Goal: Task Accomplishment & Management: Manage account settings

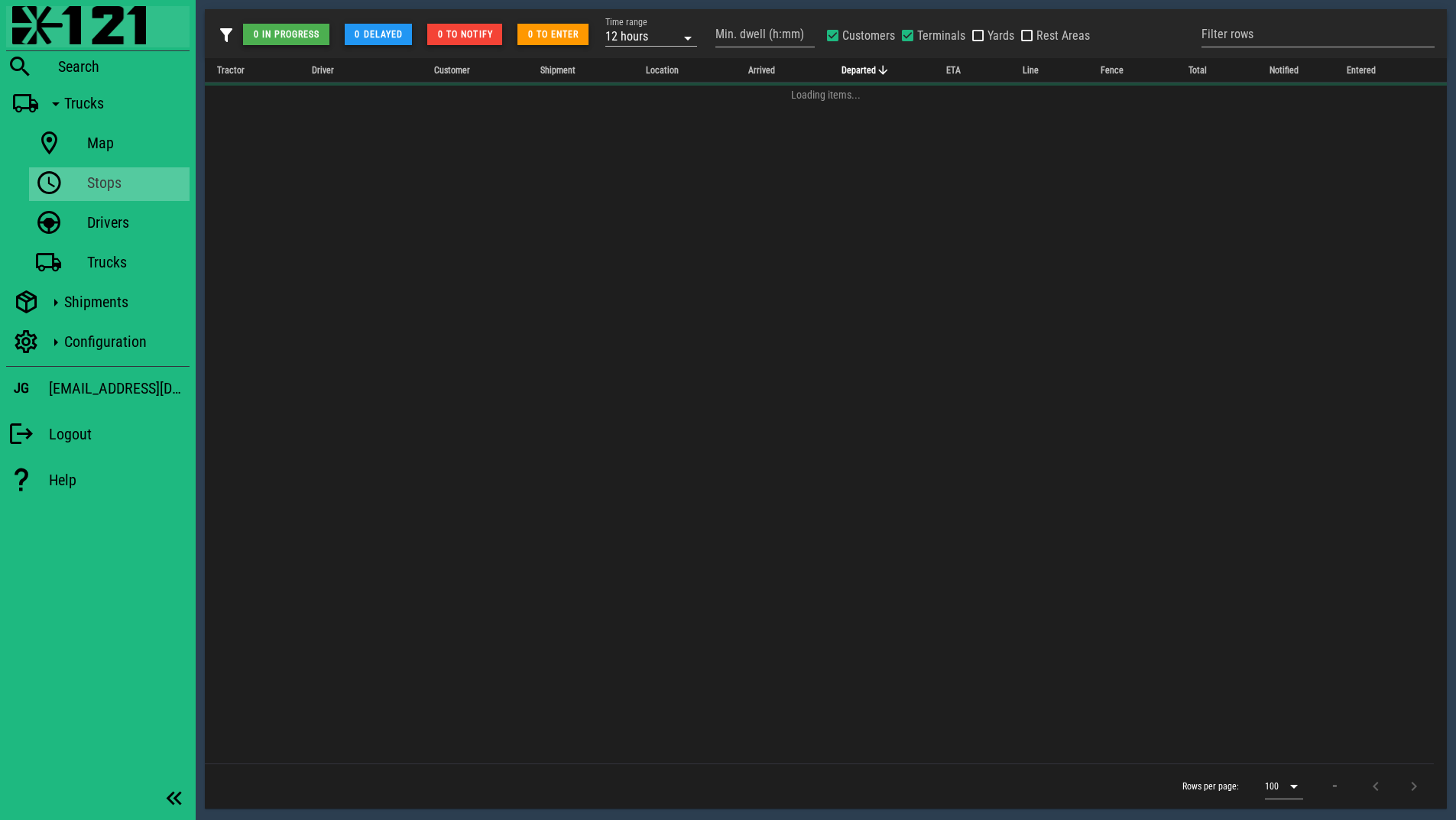
click at [86, 32] on img at bounding box center [79, 25] width 134 height 38
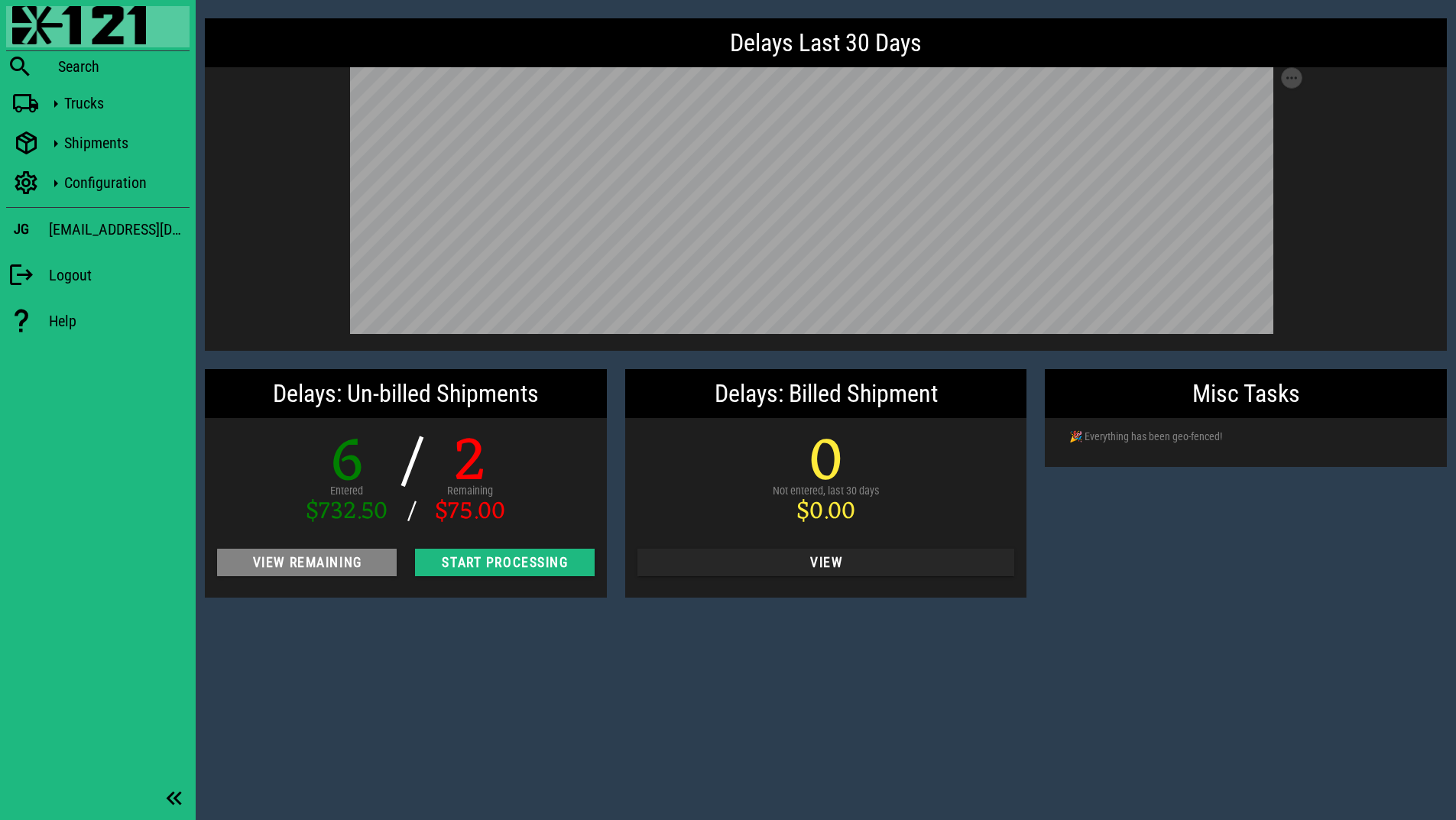
click at [311, 561] on span "View Remaining" at bounding box center [307, 562] width 155 height 15
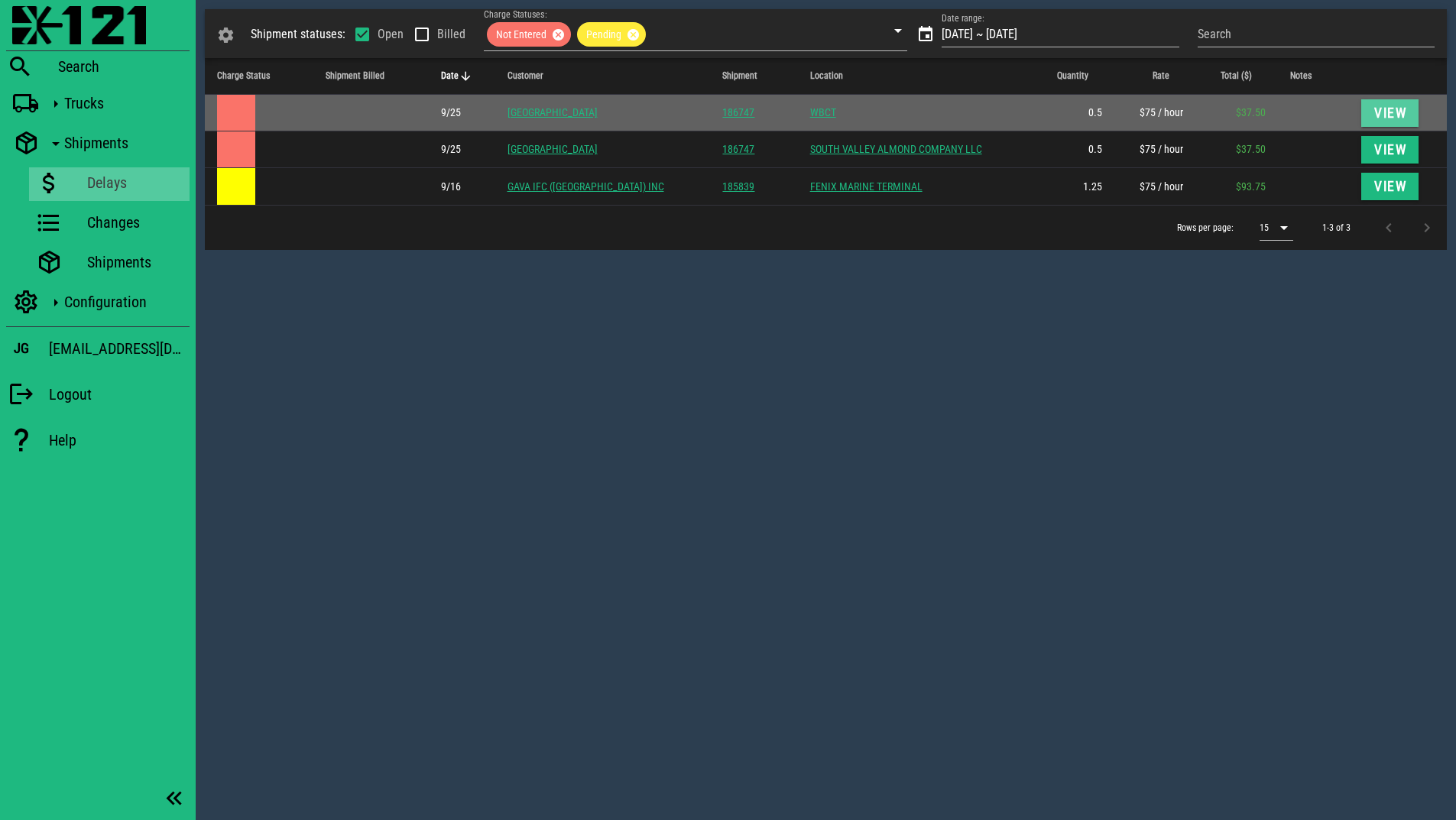
click at [1382, 116] on span "View" at bounding box center [1389, 113] width 33 height 15
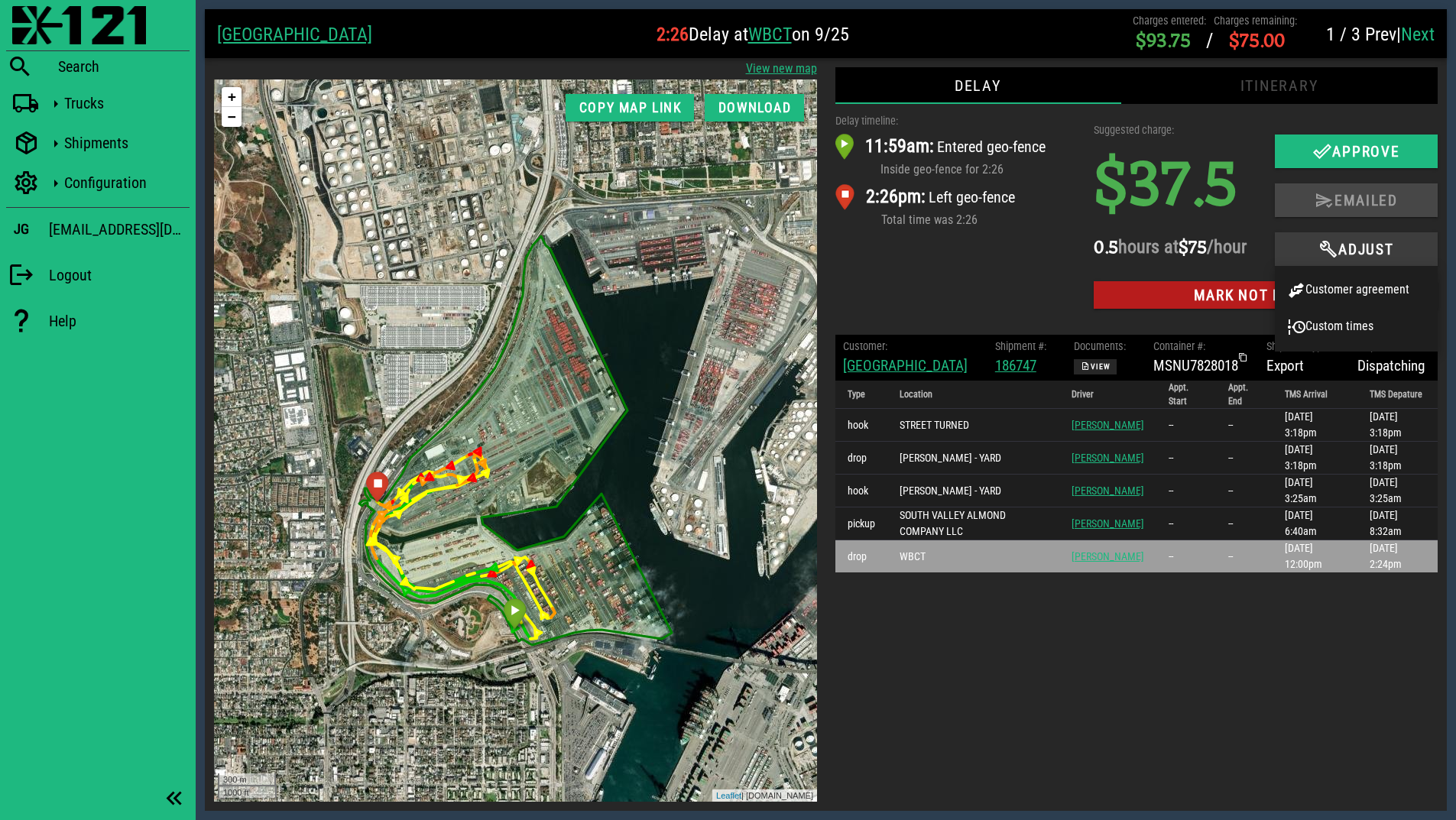
click at [1358, 252] on span "Adjust" at bounding box center [1356, 249] width 133 height 19
click at [1362, 288] on div "Customer agreement" at bounding box center [1356, 290] width 139 height 19
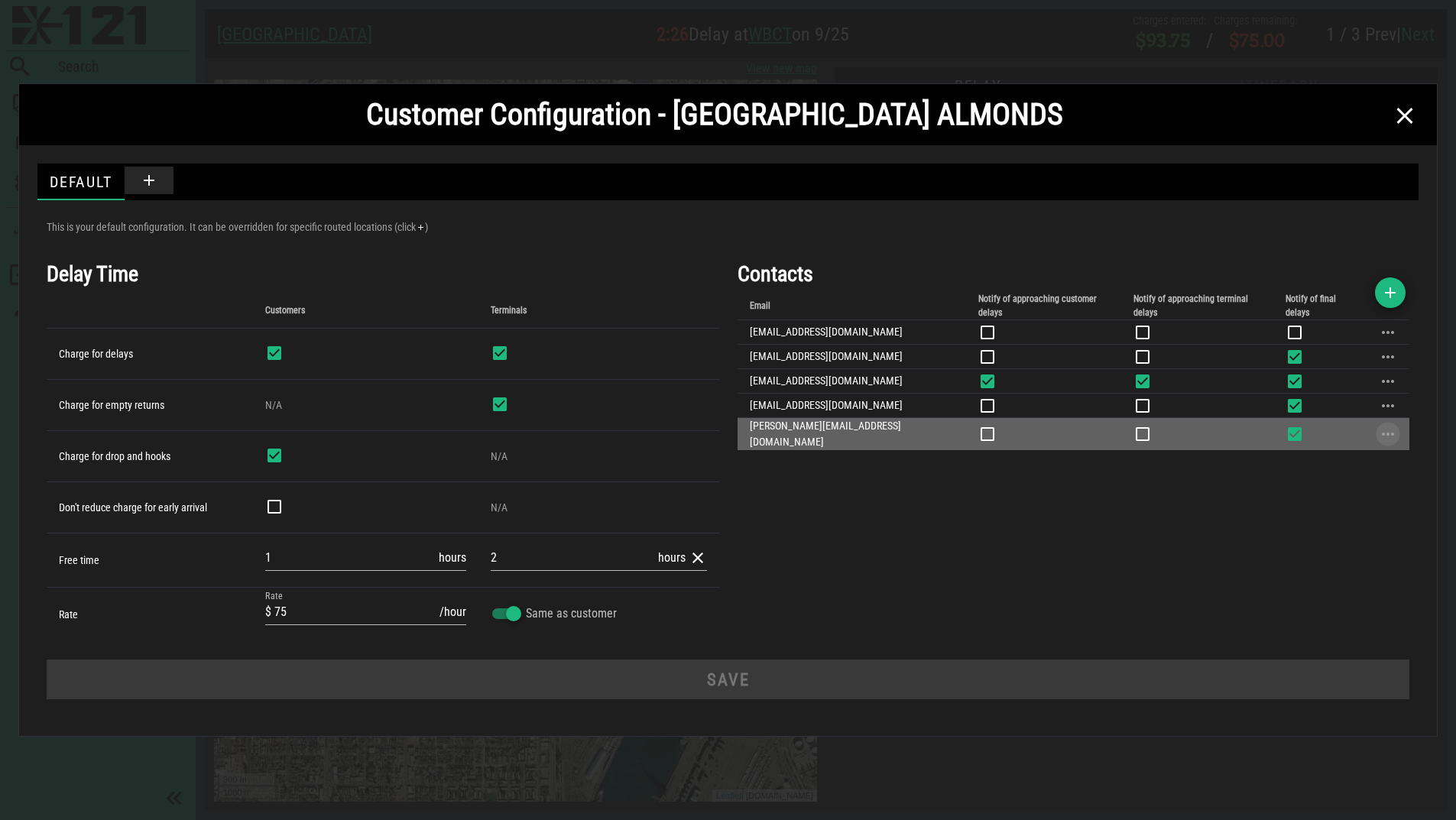
click at [1383, 427] on button "button" at bounding box center [1388, 434] width 19 height 19
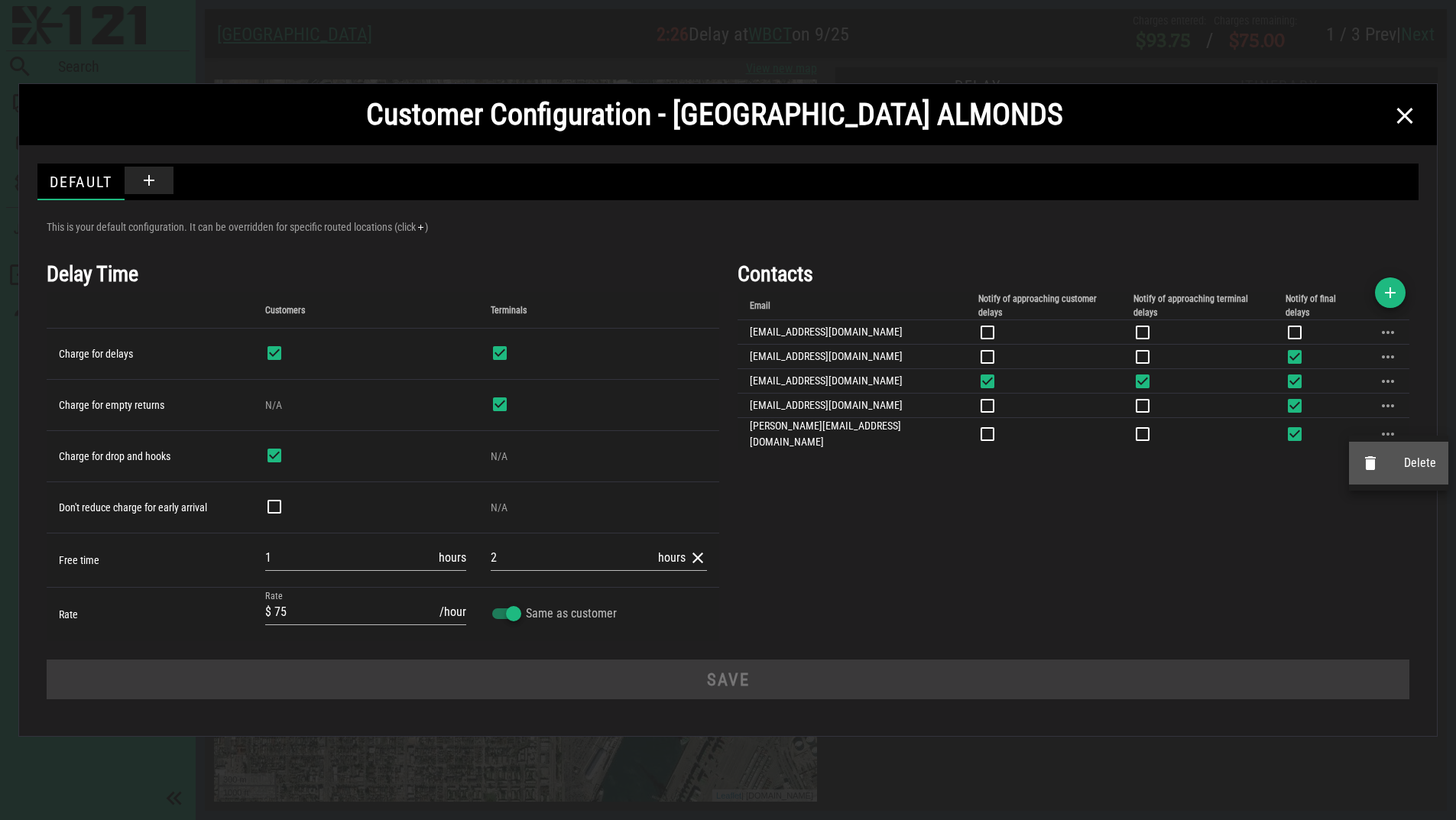
click at [1408, 463] on div "Delete" at bounding box center [1420, 463] width 32 height 15
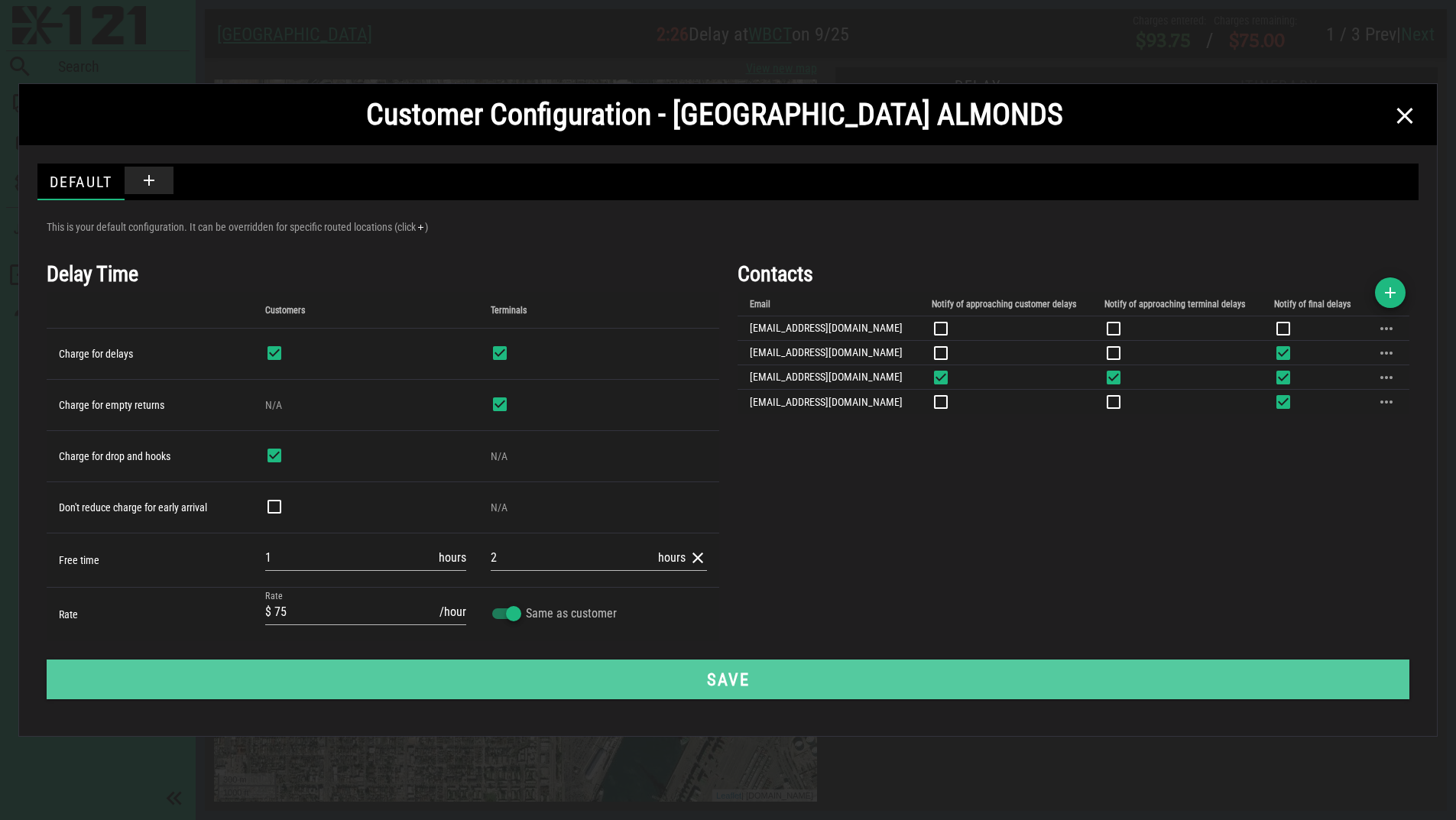
click at [874, 684] on span "Save" at bounding box center [728, 679] width 1327 height 19
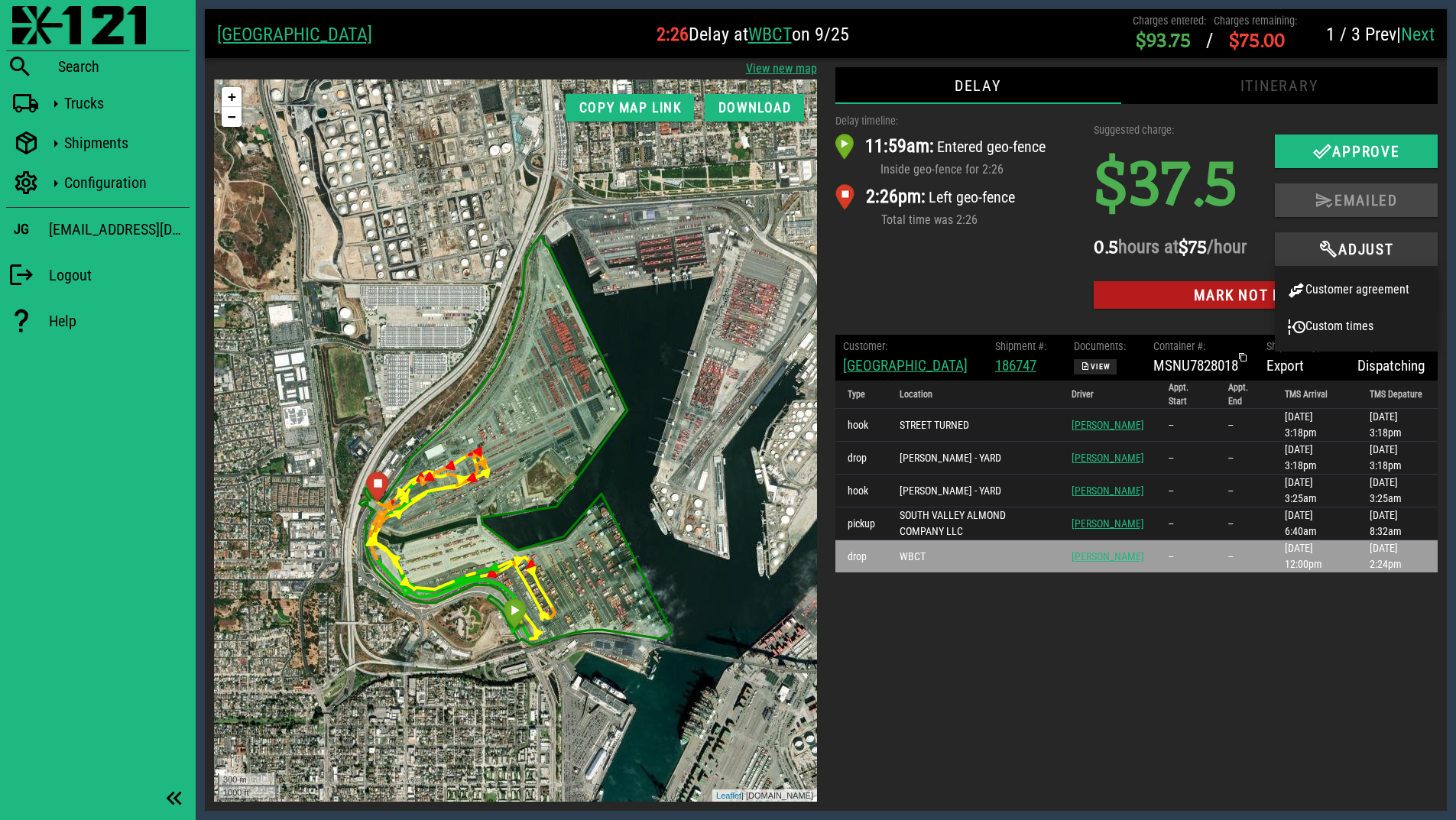
click at [1375, 249] on span "Adjust" at bounding box center [1356, 249] width 133 height 19
click at [1367, 289] on div "Customer agreement" at bounding box center [1356, 290] width 139 height 19
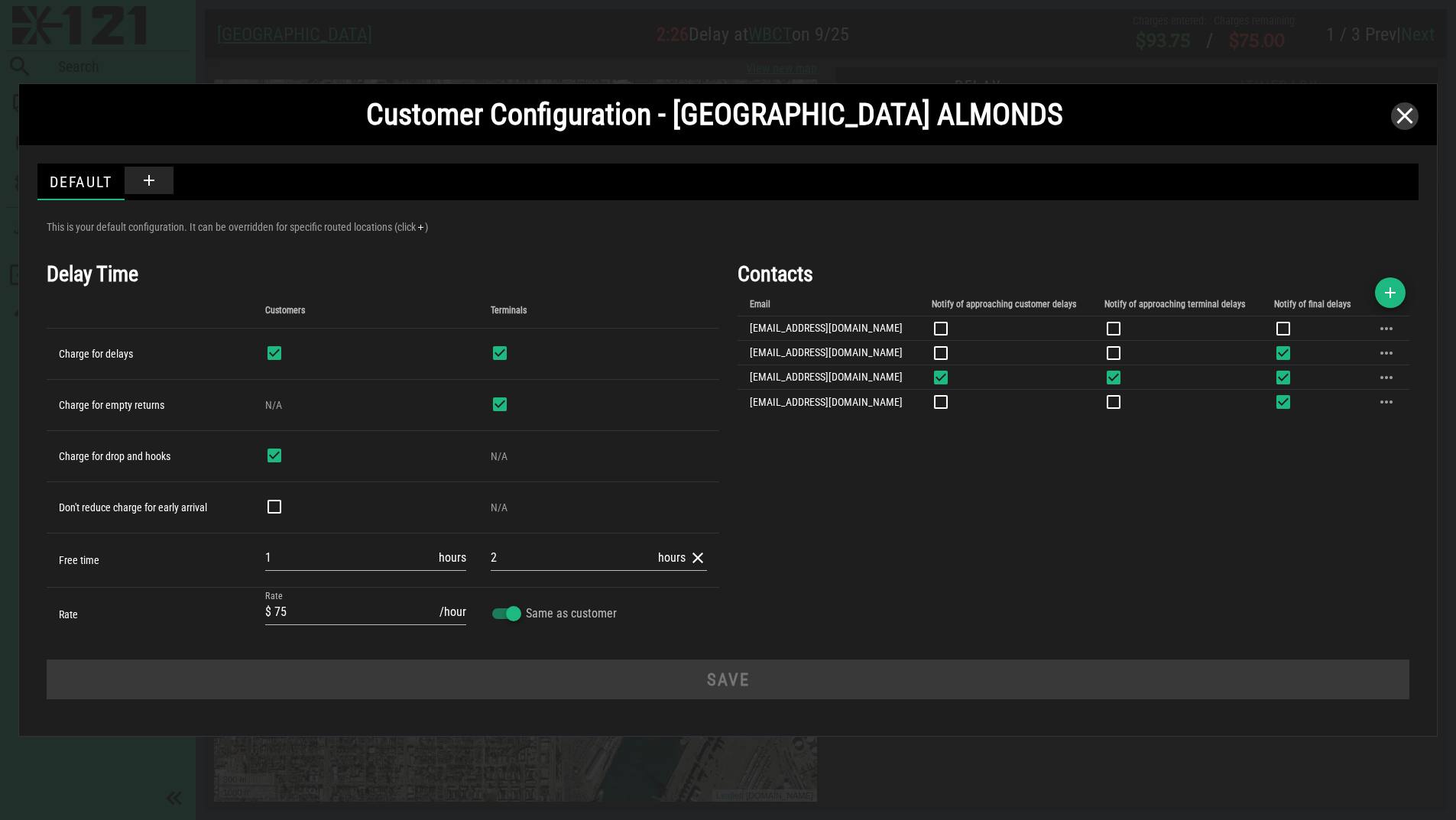
click at [1405, 118] on icon "button" at bounding box center [1404, 116] width 19 height 19
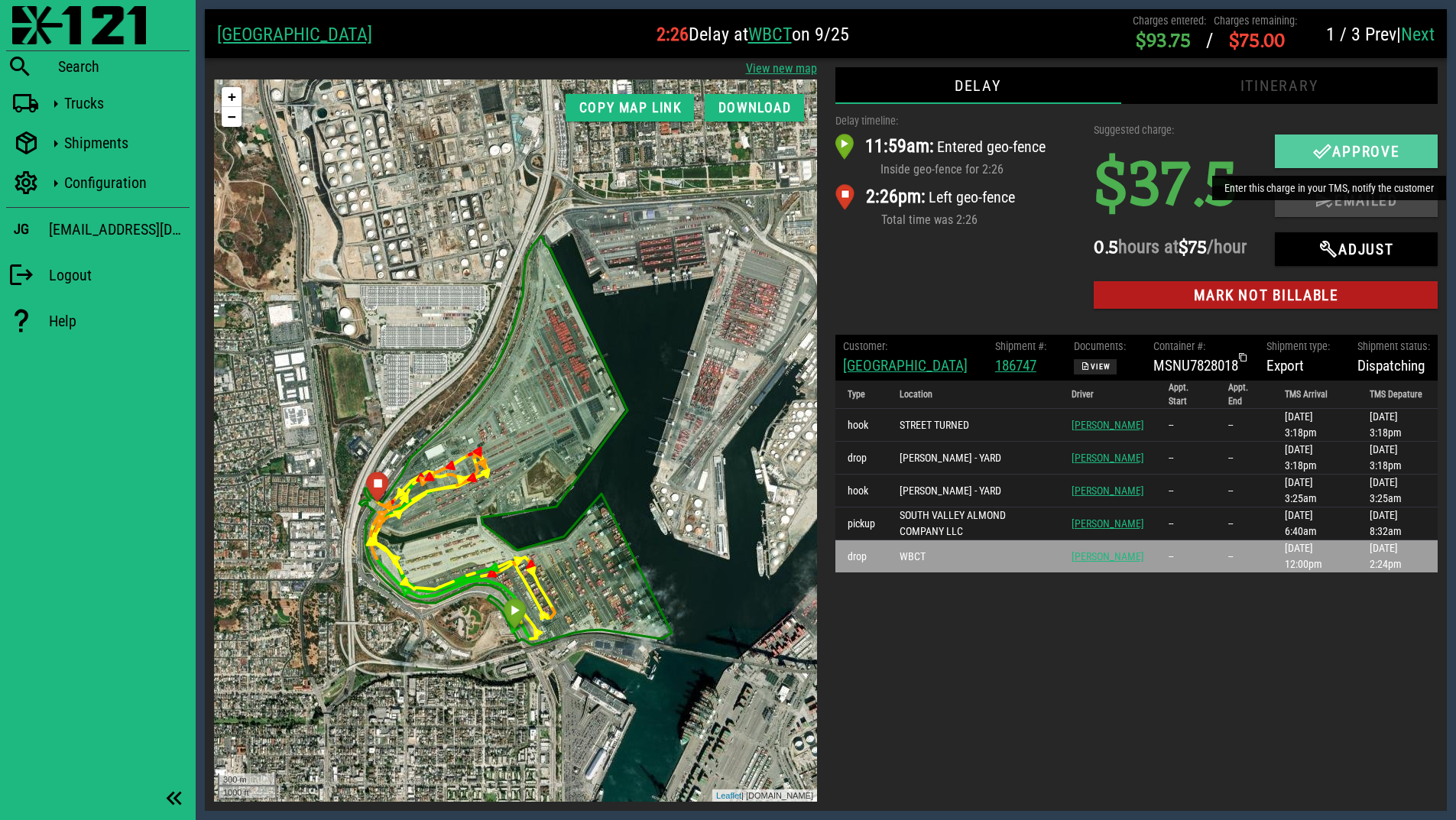
click at [1334, 157] on span "Approve" at bounding box center [1356, 151] width 133 height 19
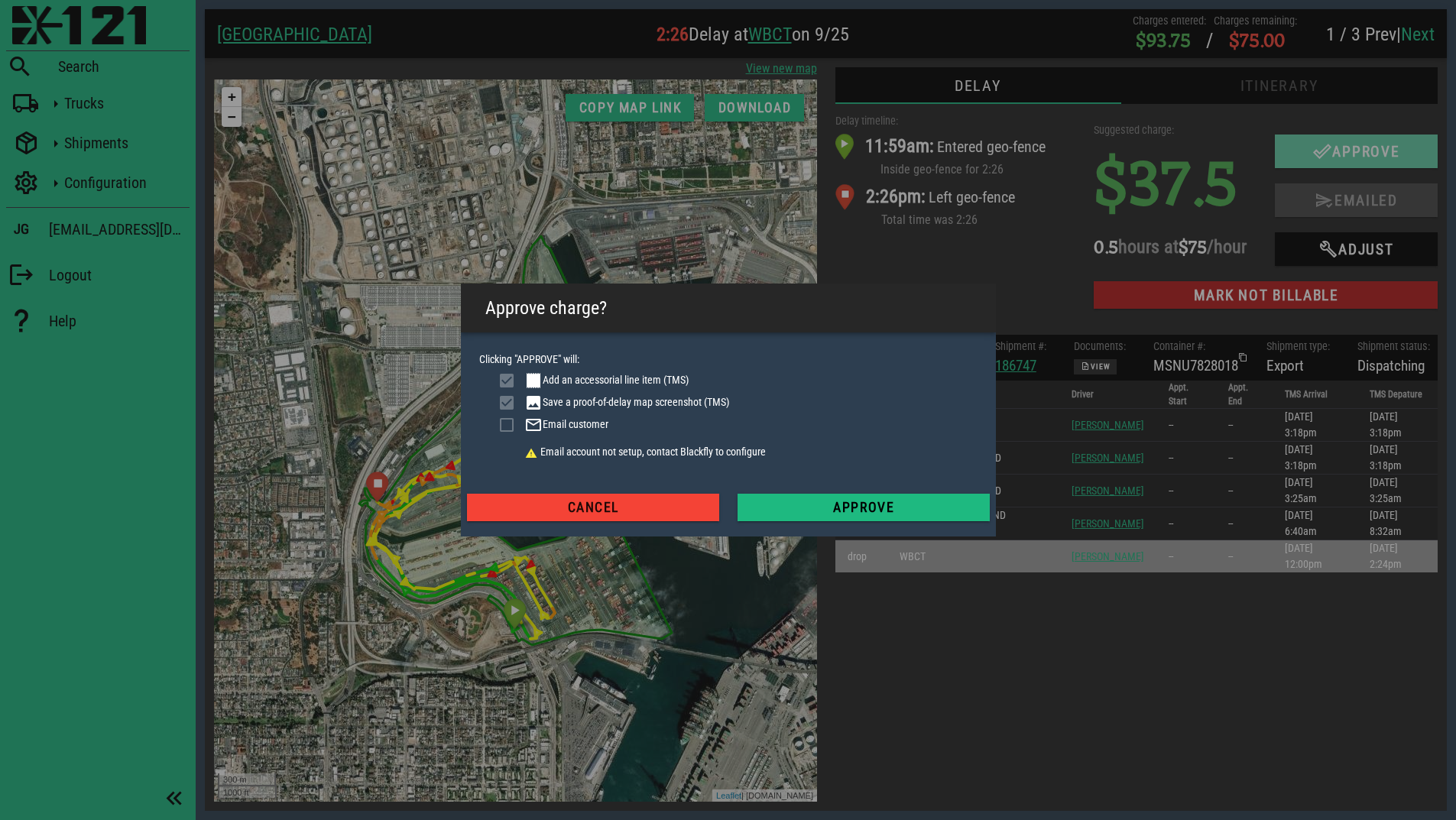
checkbox input "true"
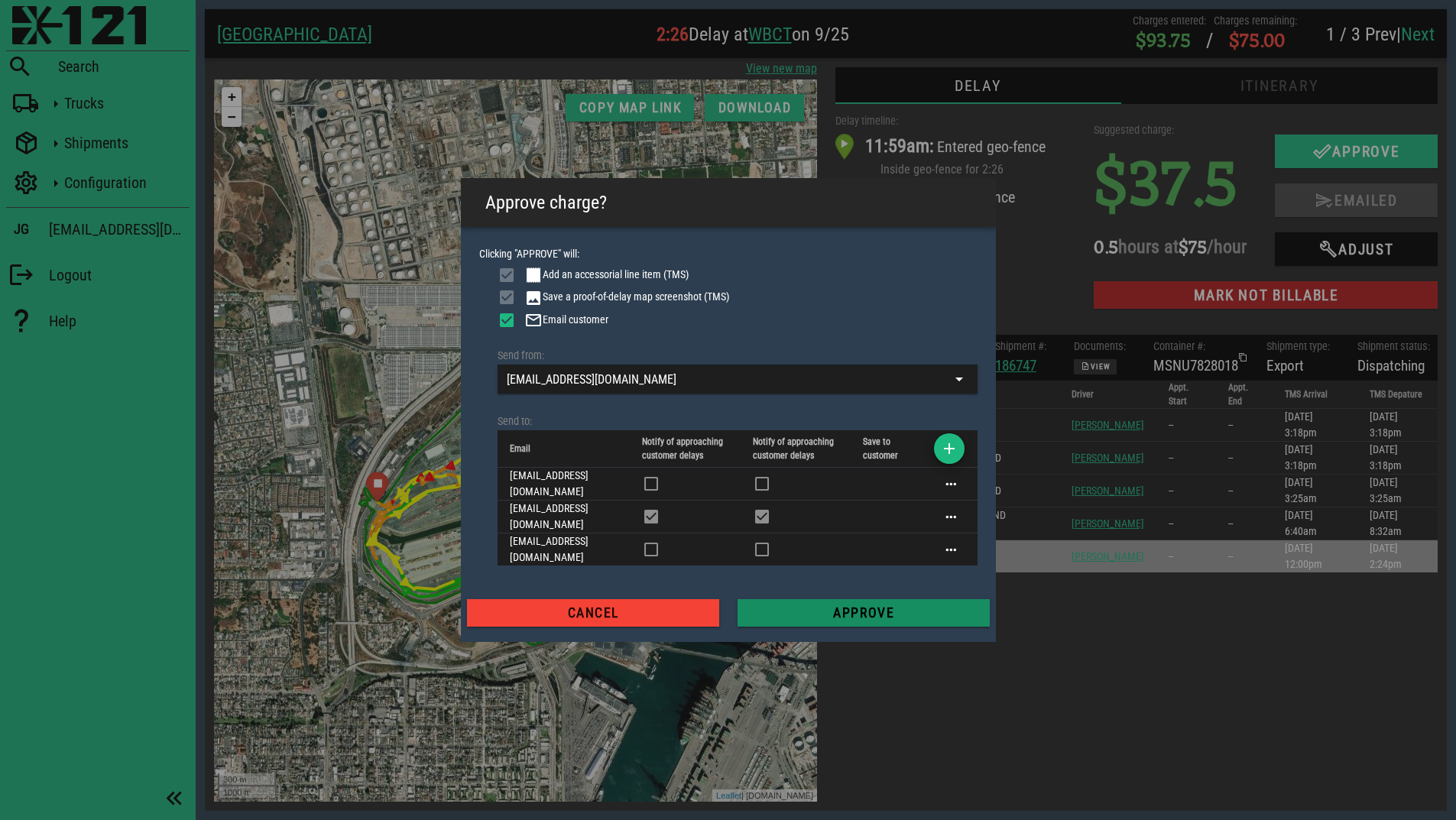
click at [858, 605] on span "Approve" at bounding box center [863, 612] width 228 height 15
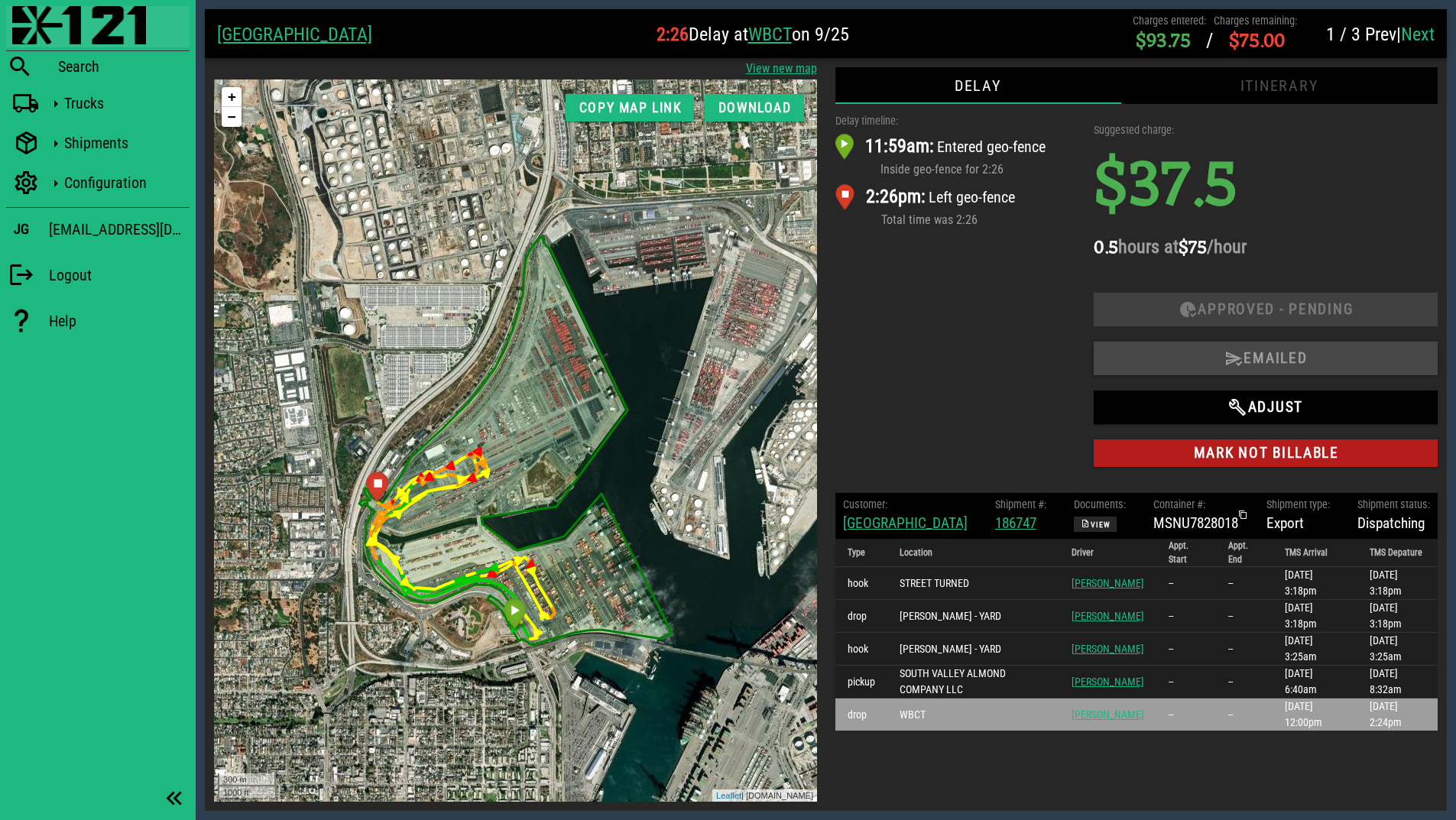
click at [79, 25] on img at bounding box center [79, 25] width 134 height 38
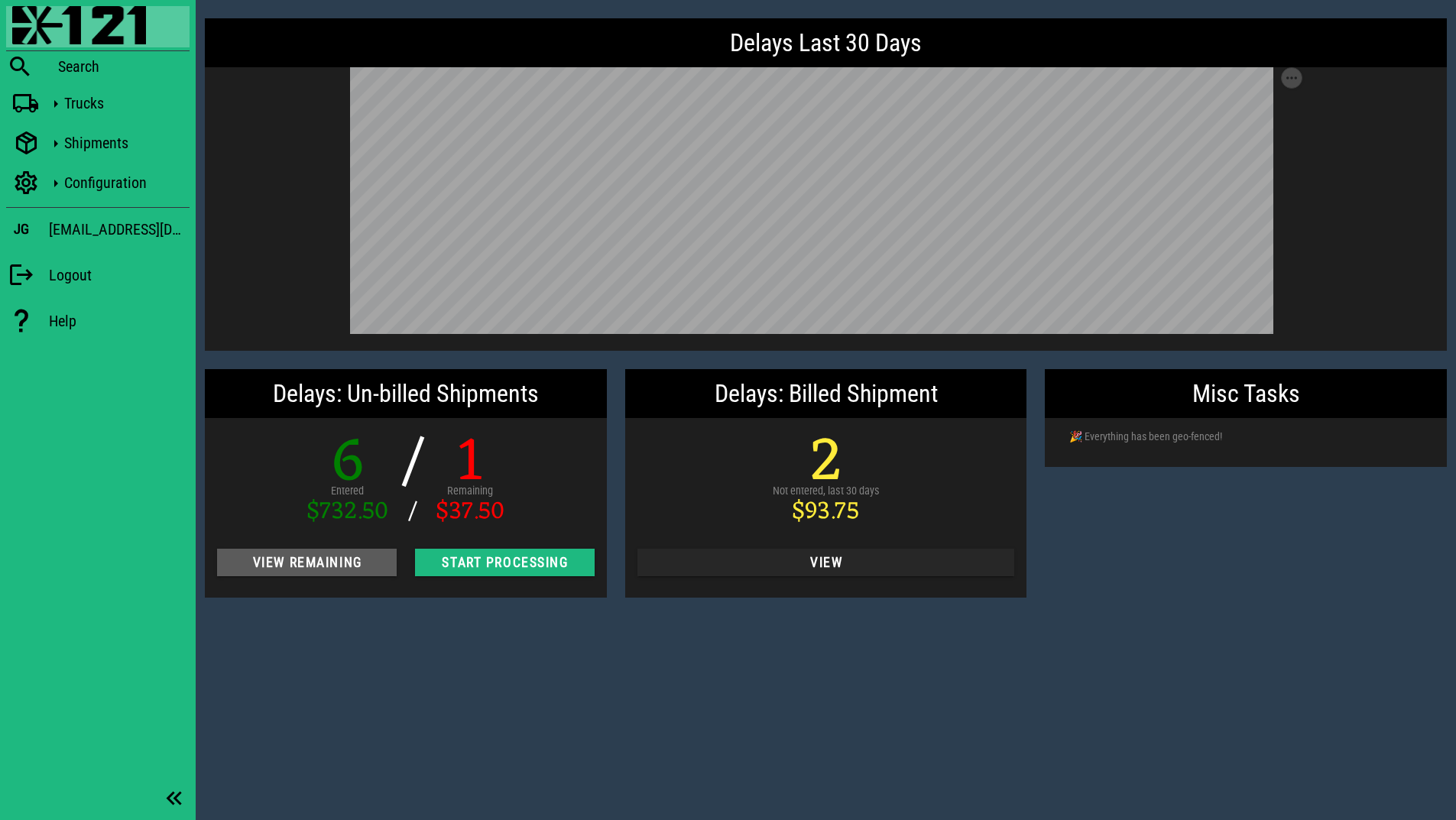
click at [319, 565] on span "View Remaining" at bounding box center [307, 562] width 155 height 15
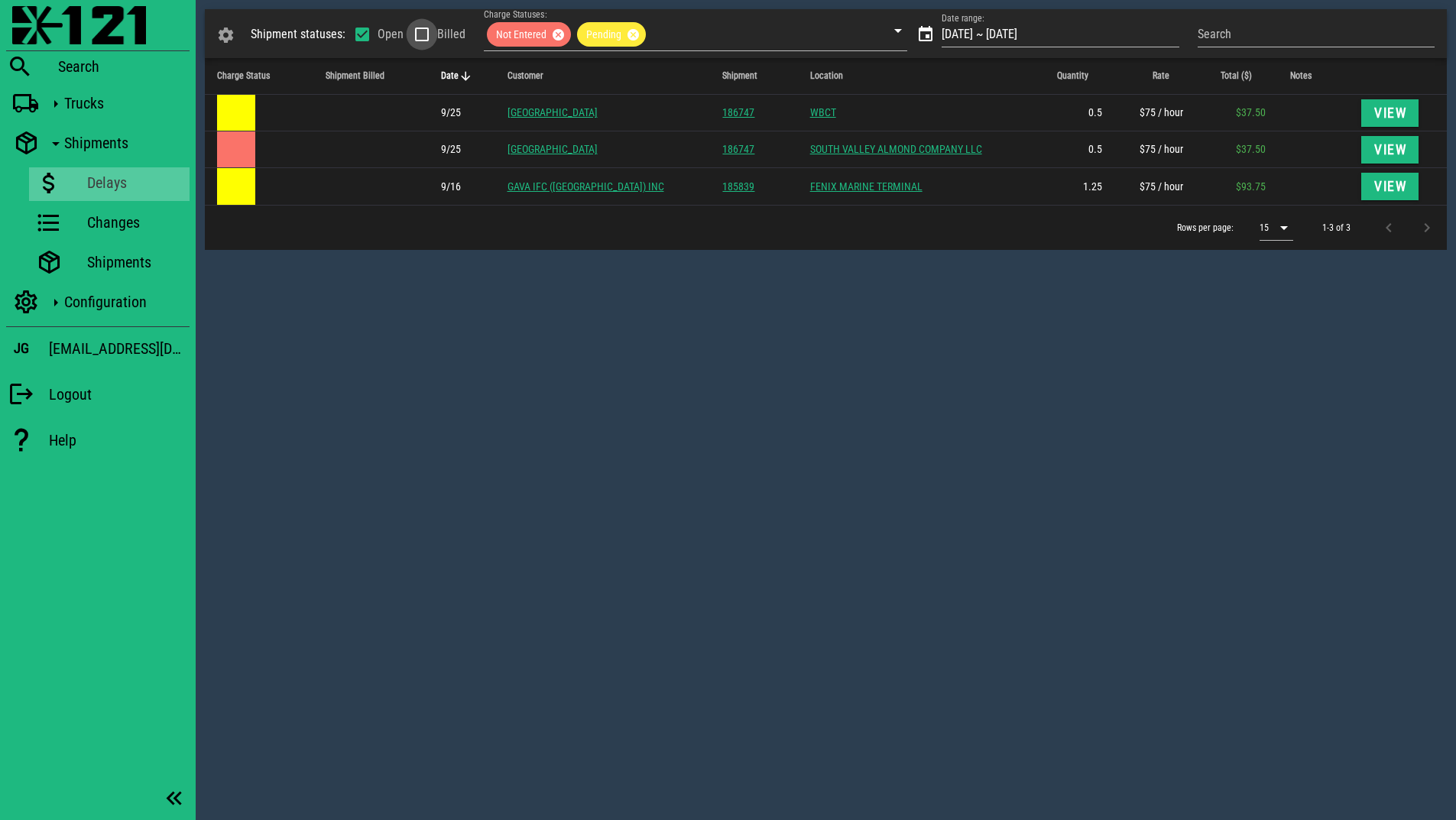
click at [422, 38] on div at bounding box center [422, 34] width 26 height 26
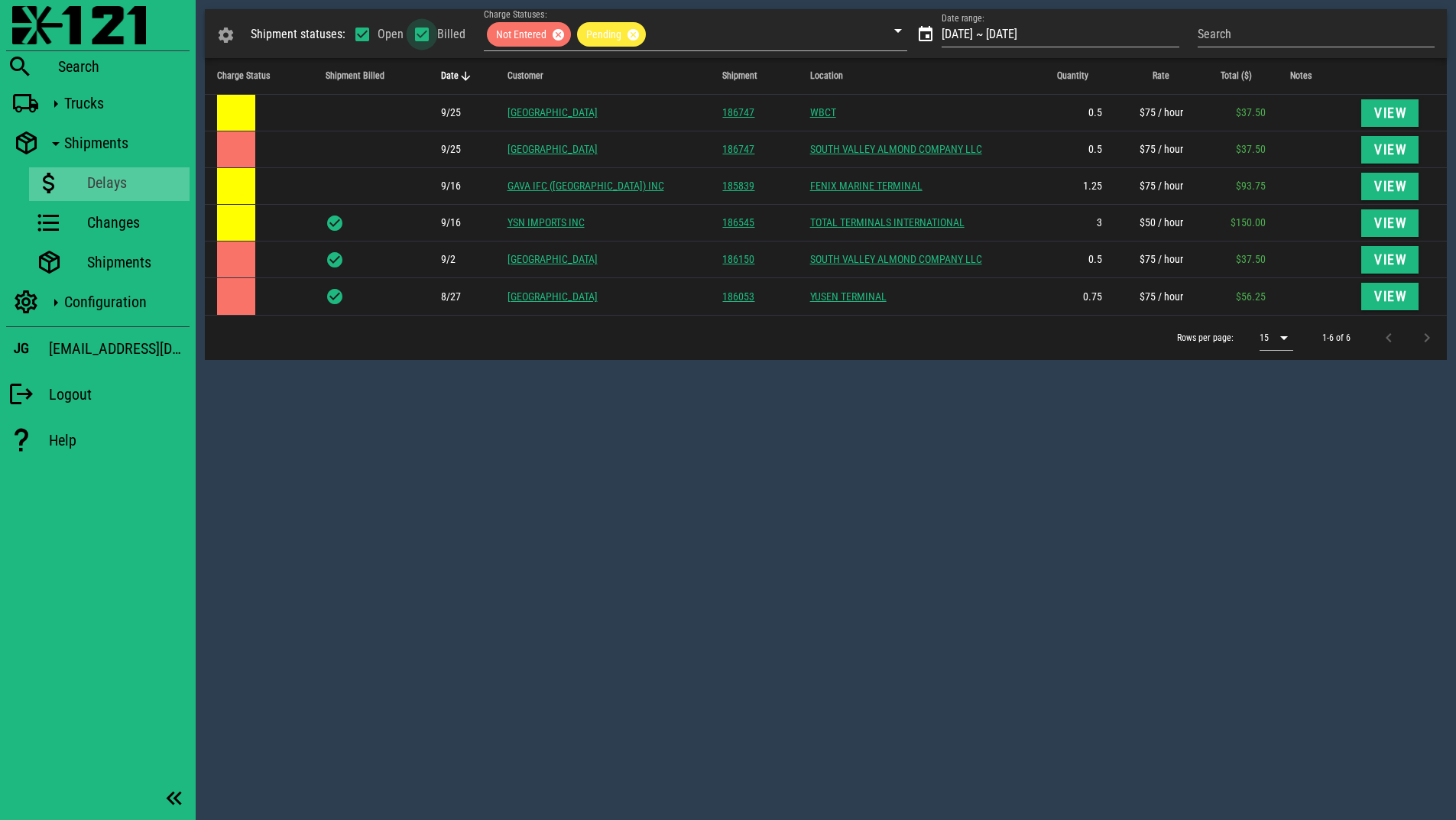
click at [422, 38] on div at bounding box center [422, 34] width 26 height 26
checkbox input "false"
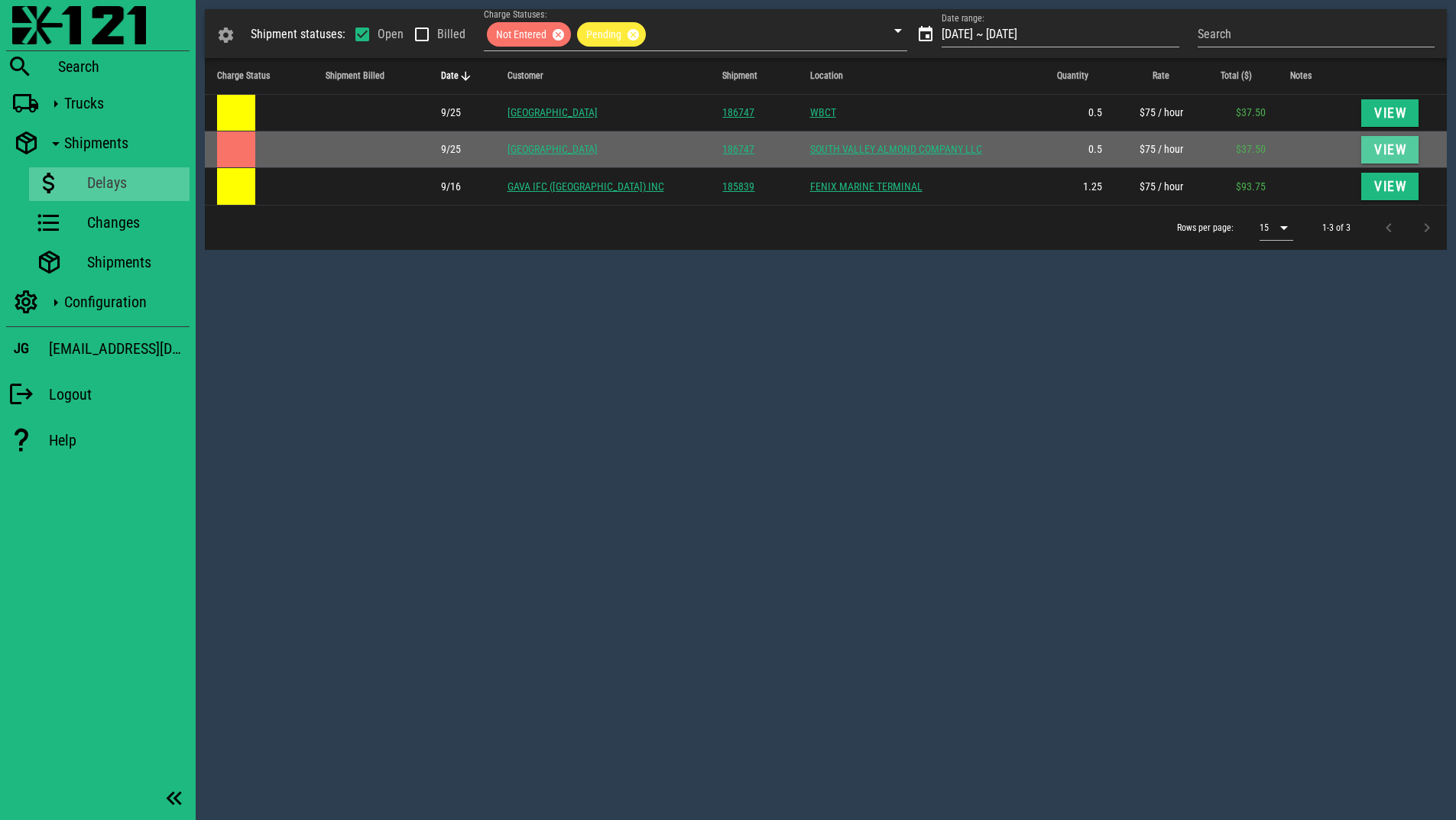
click at [1392, 150] on span "View" at bounding box center [1389, 149] width 33 height 15
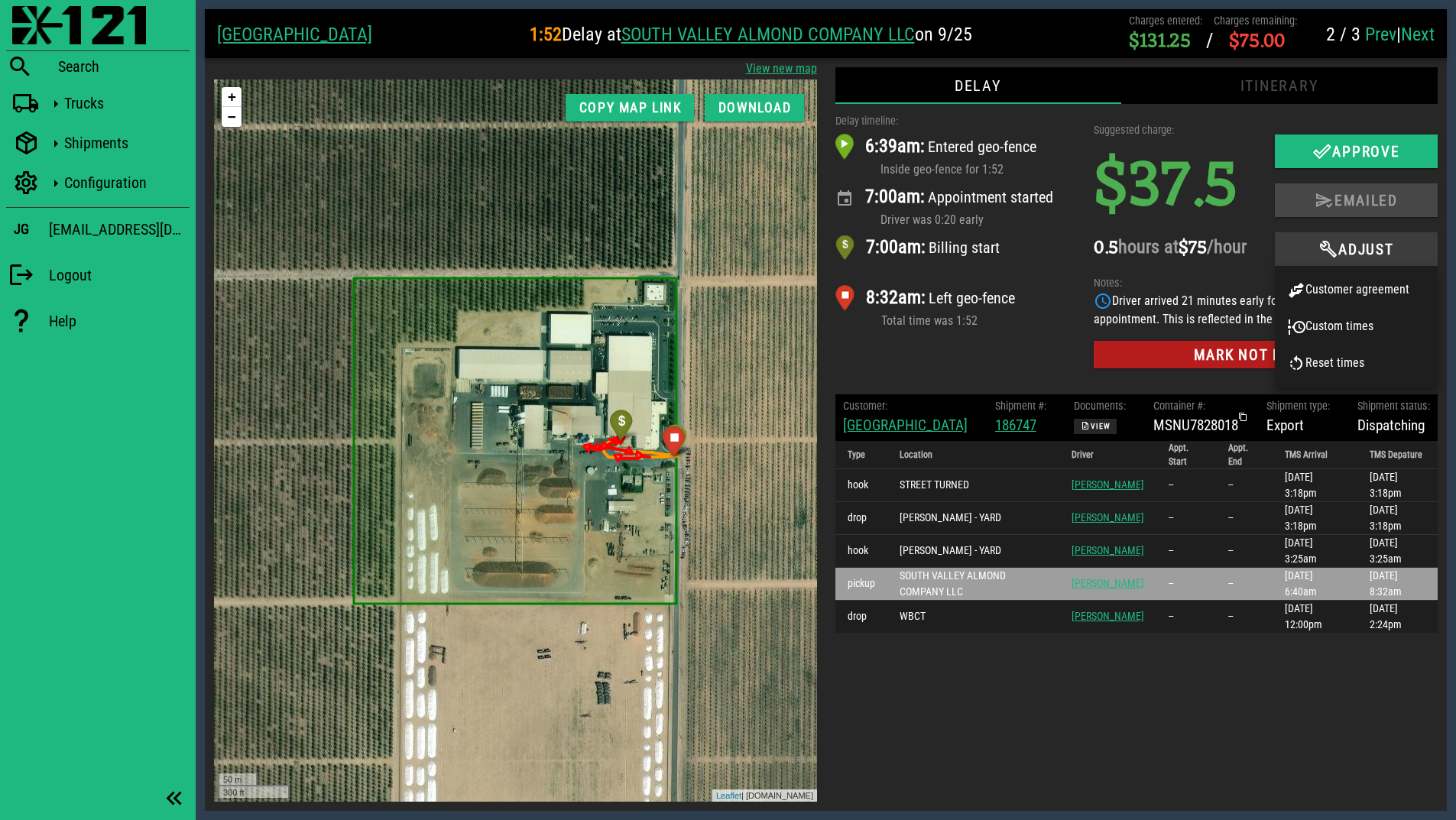
click at [1364, 255] on span "Adjust" at bounding box center [1356, 249] width 133 height 19
click at [1357, 294] on div "Customer agreement" at bounding box center [1356, 290] width 139 height 19
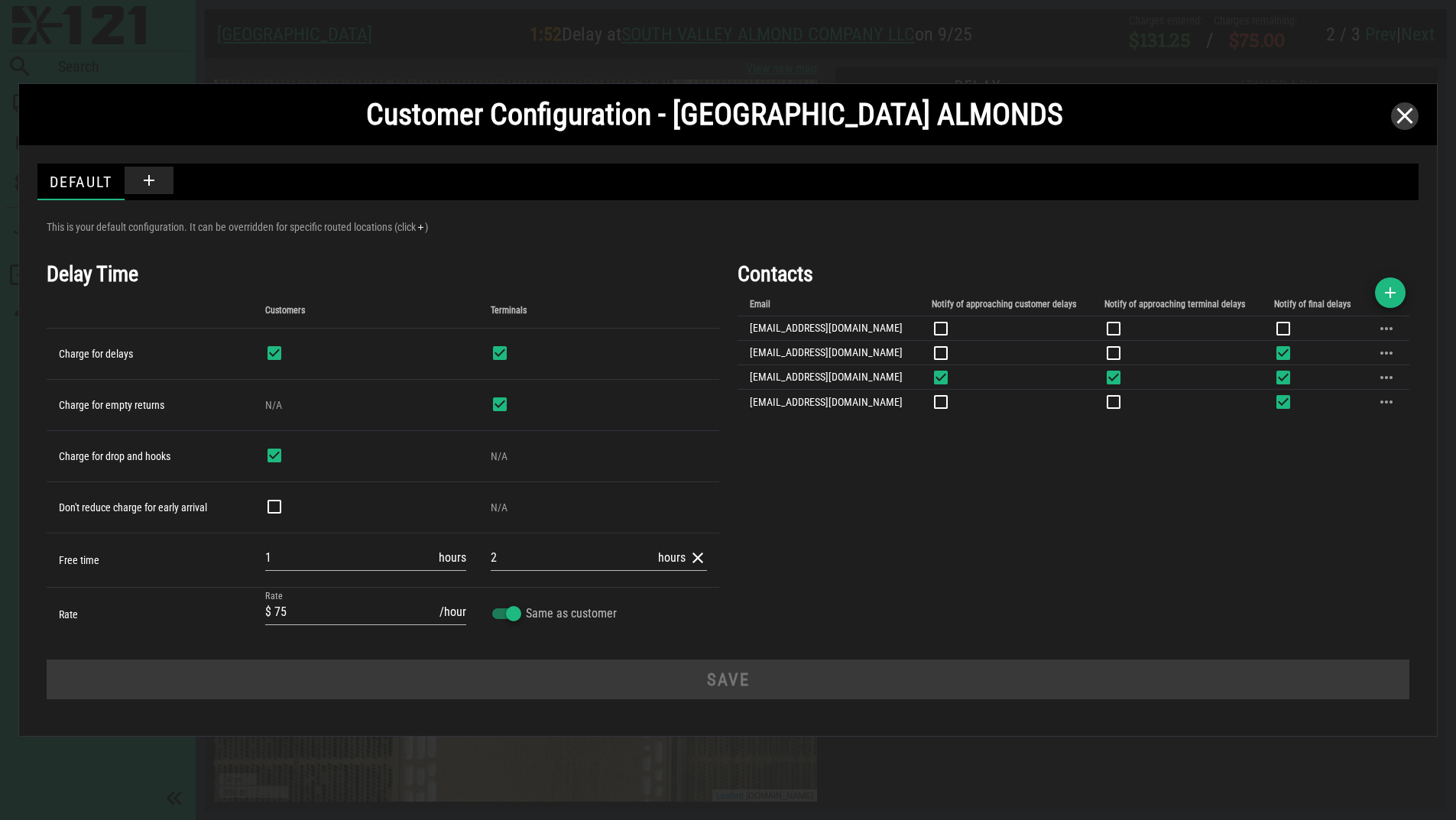
click at [1402, 115] on icon "button" at bounding box center [1404, 116] width 19 height 19
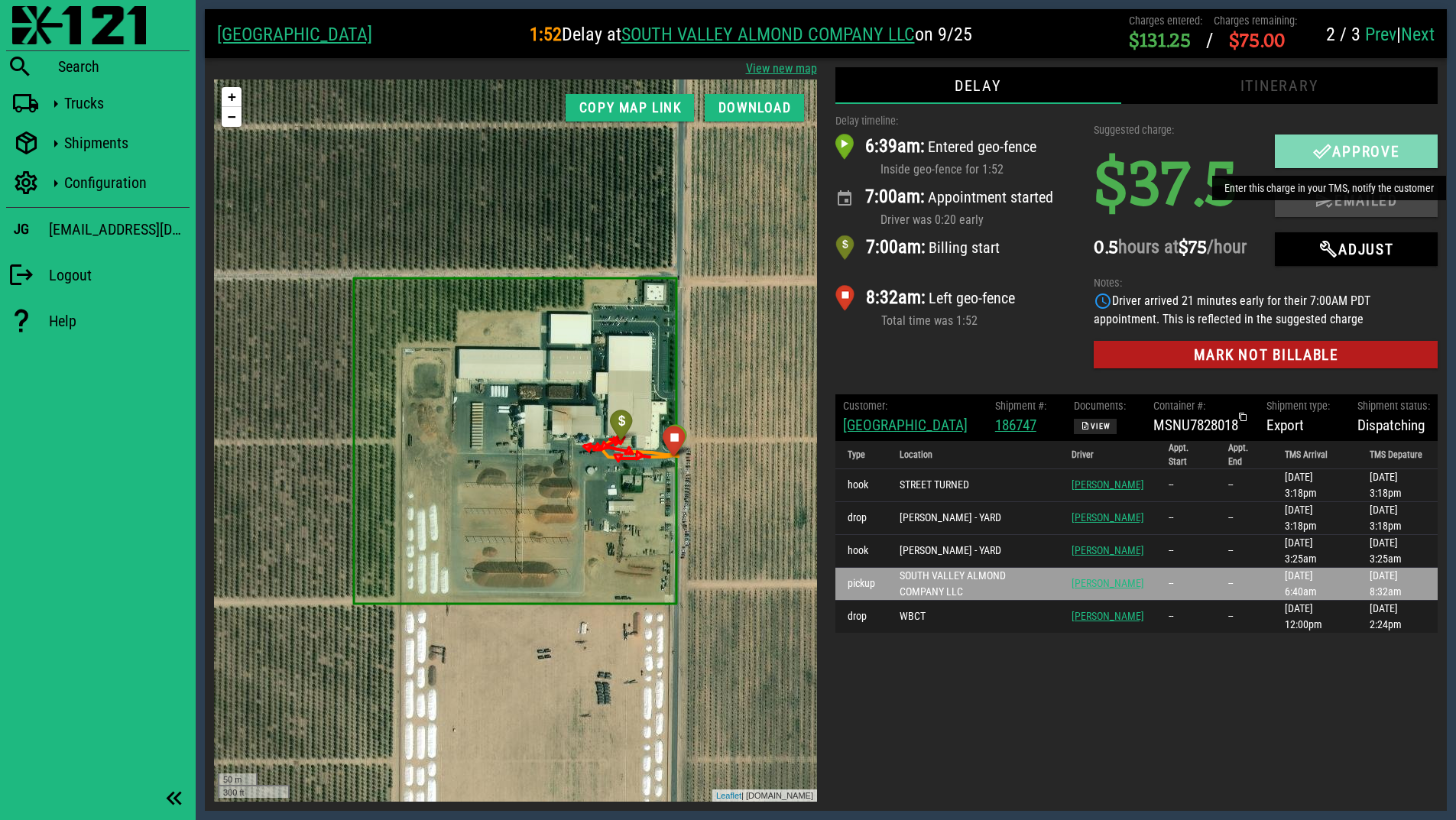
click at [1369, 152] on span "Approve" at bounding box center [1356, 151] width 133 height 19
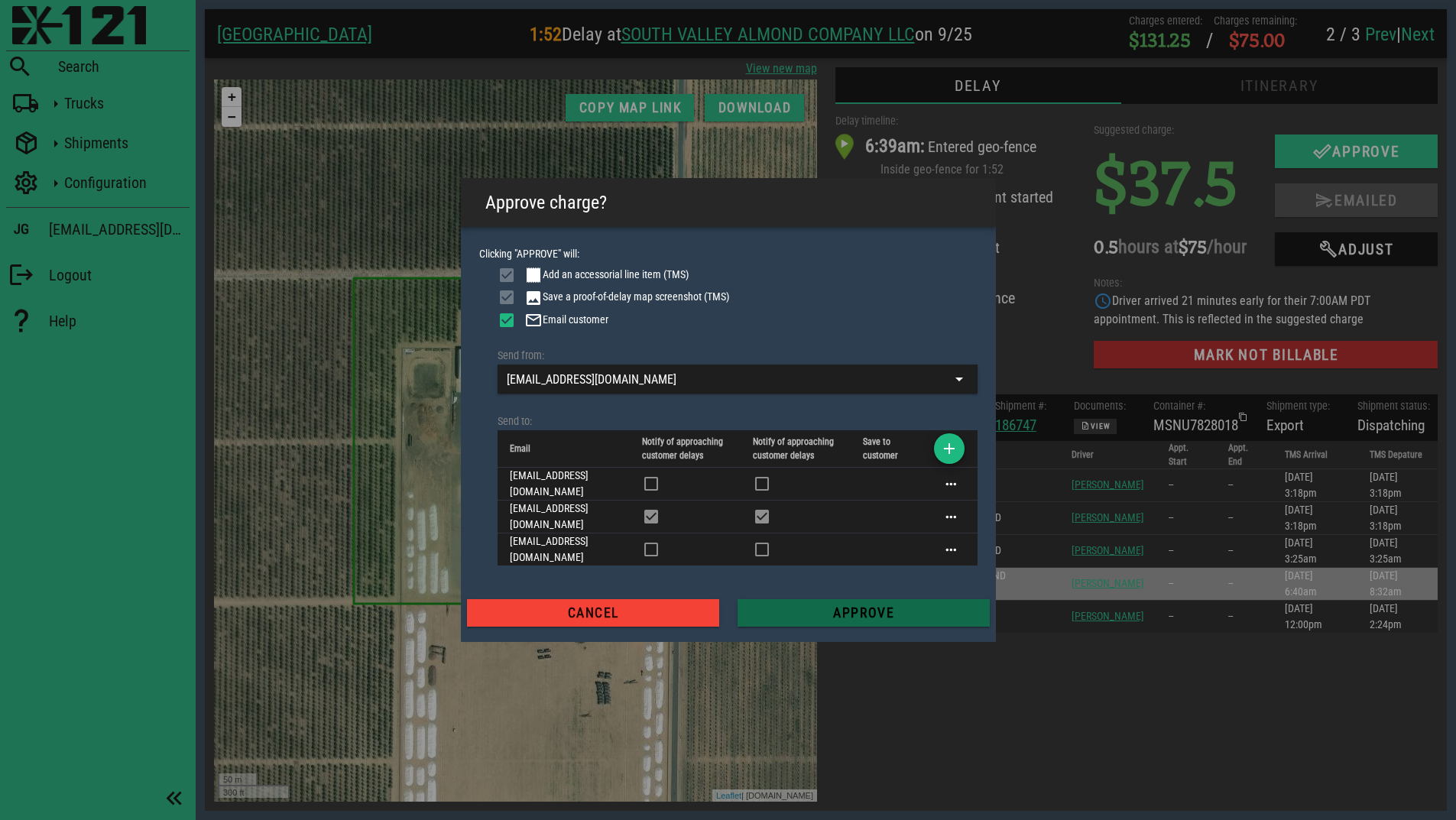
click at [870, 605] on span "Approve" at bounding box center [863, 612] width 228 height 15
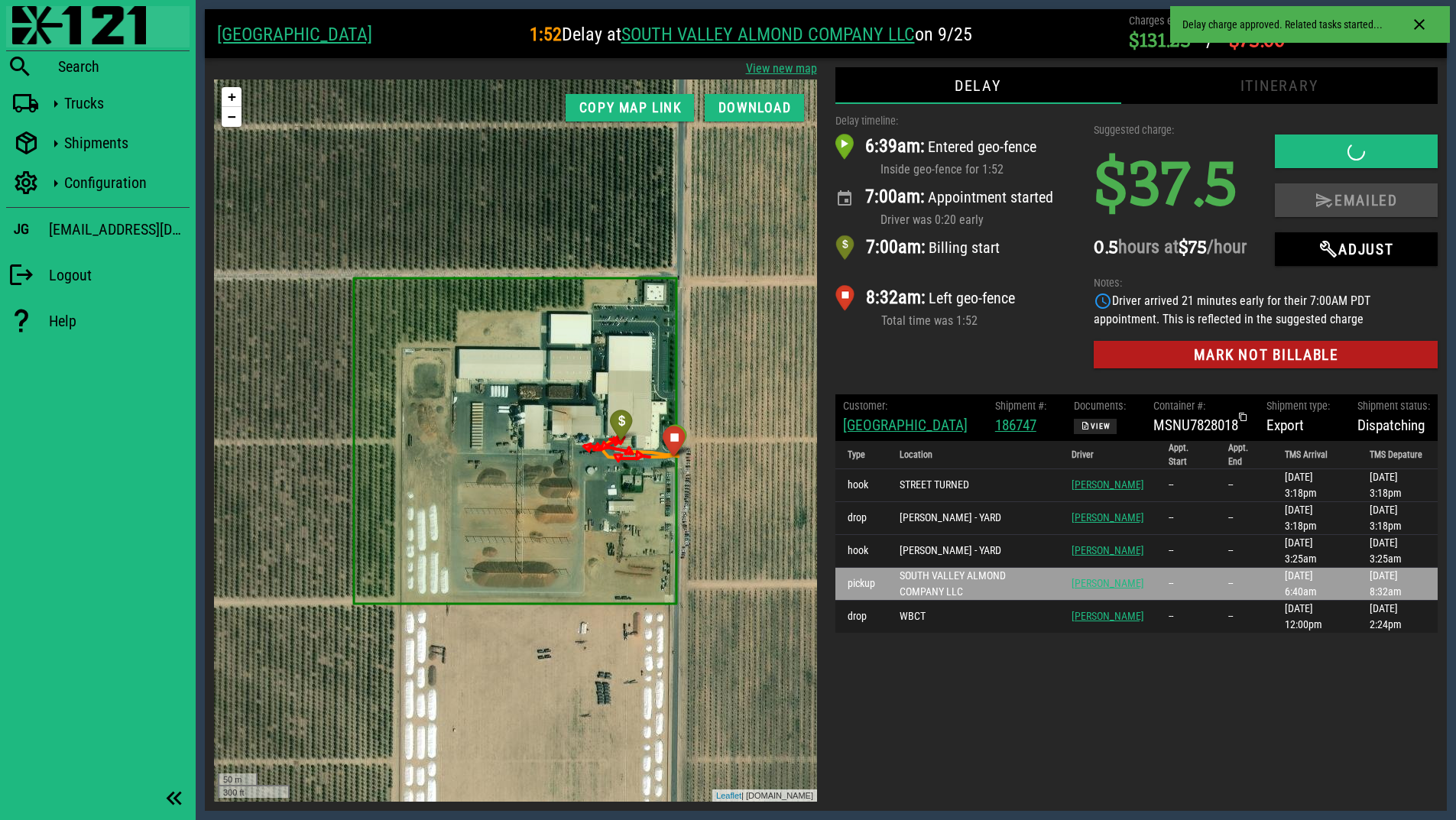
click at [98, 32] on img at bounding box center [79, 25] width 134 height 38
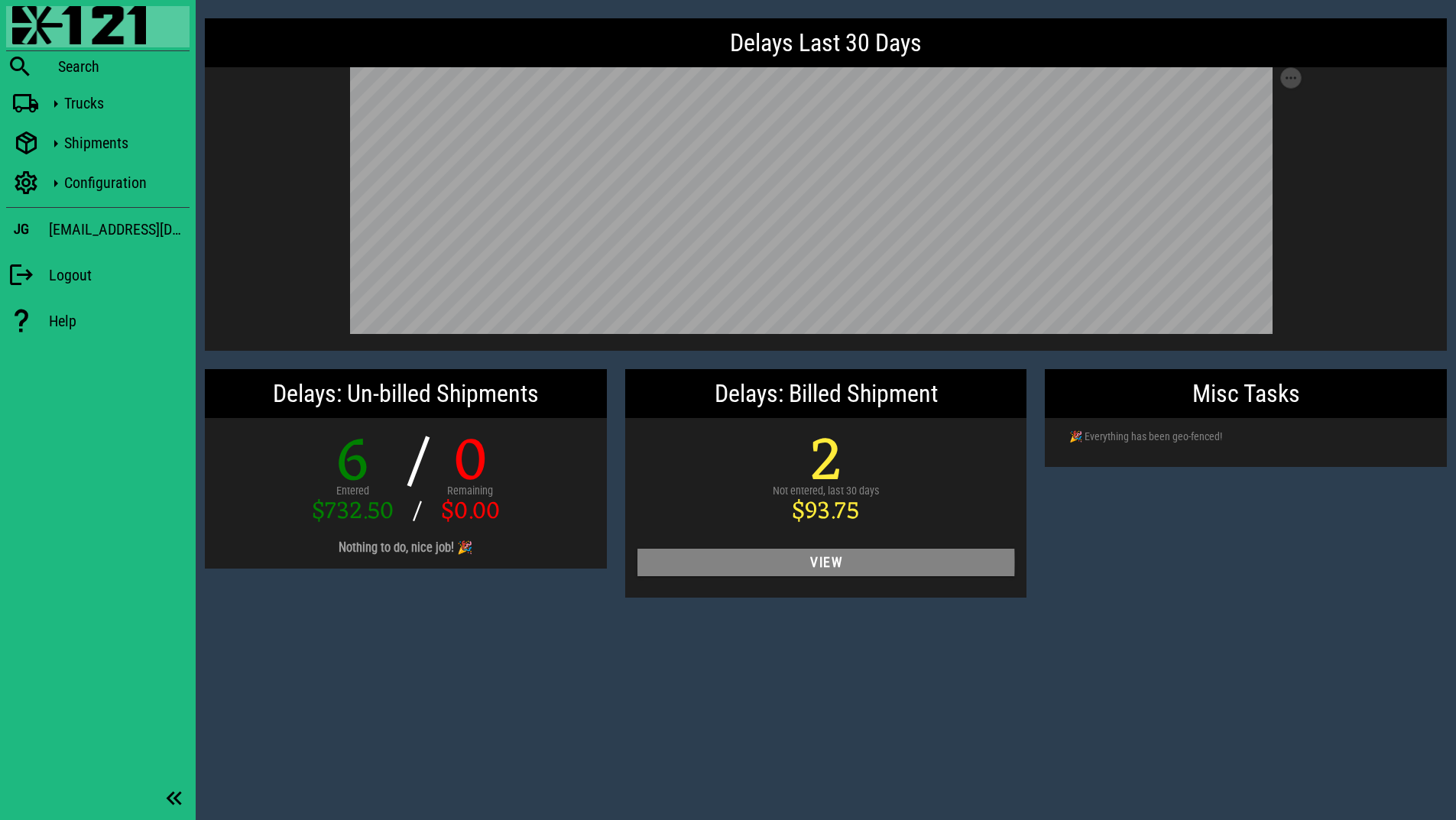
click at [812, 566] on span "View" at bounding box center [826, 562] width 353 height 15
